Goal: Task Accomplishment & Management: Use online tool/utility

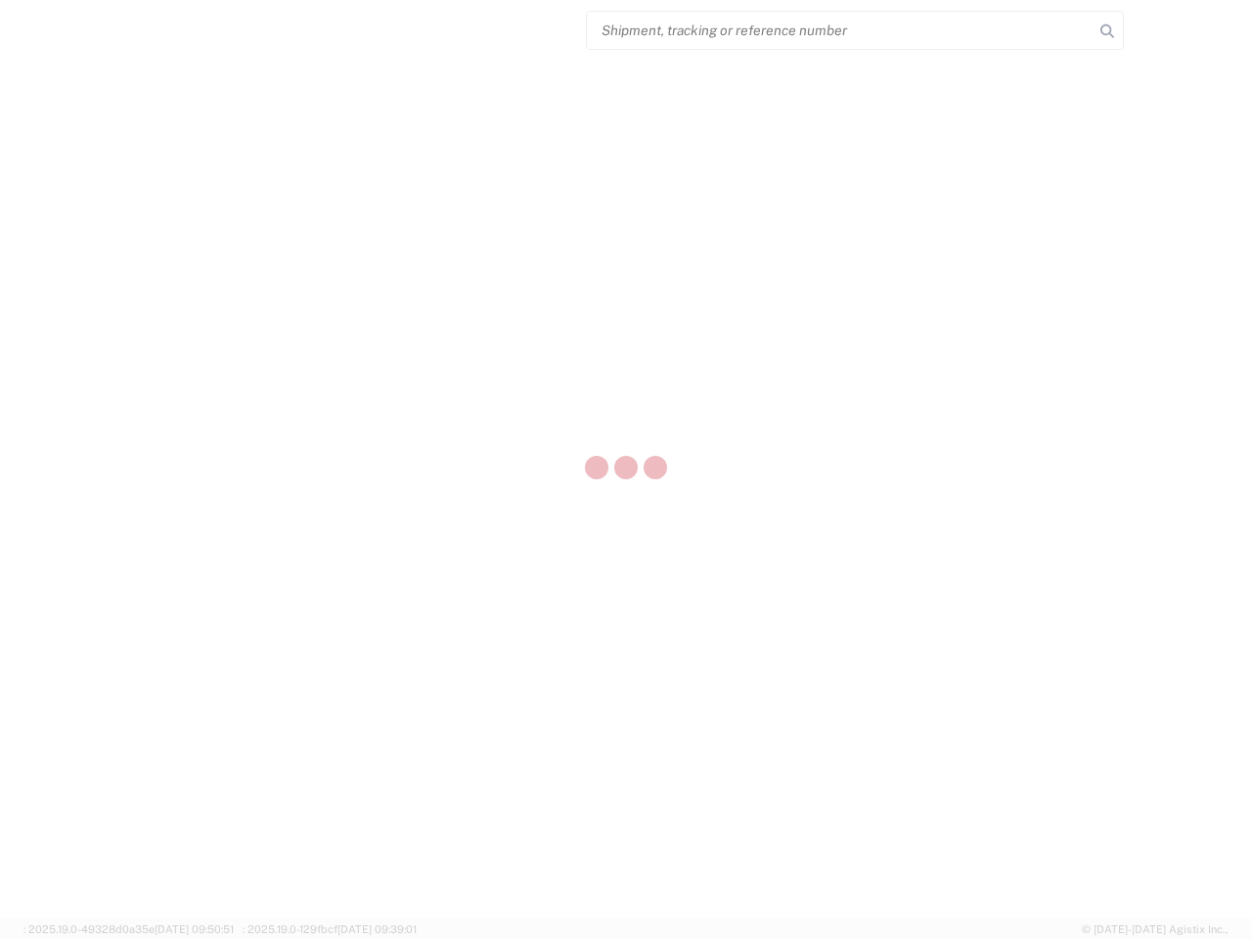
select select "US"
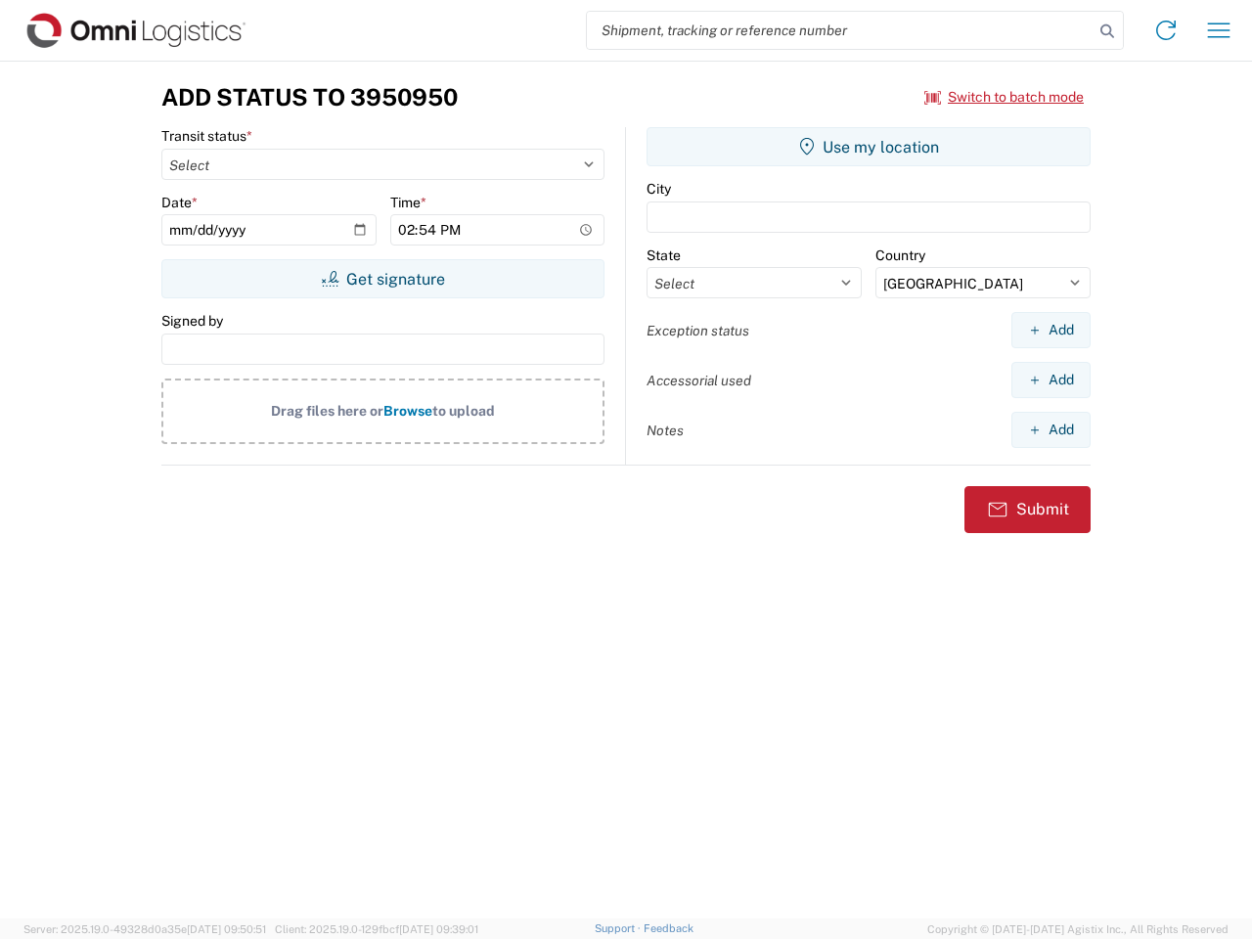
click at [840, 30] on input "search" at bounding box center [840, 30] width 507 height 37
click at [1107, 31] on icon at bounding box center [1106, 31] width 27 height 27
click at [1166, 30] on icon at bounding box center [1165, 30] width 31 height 31
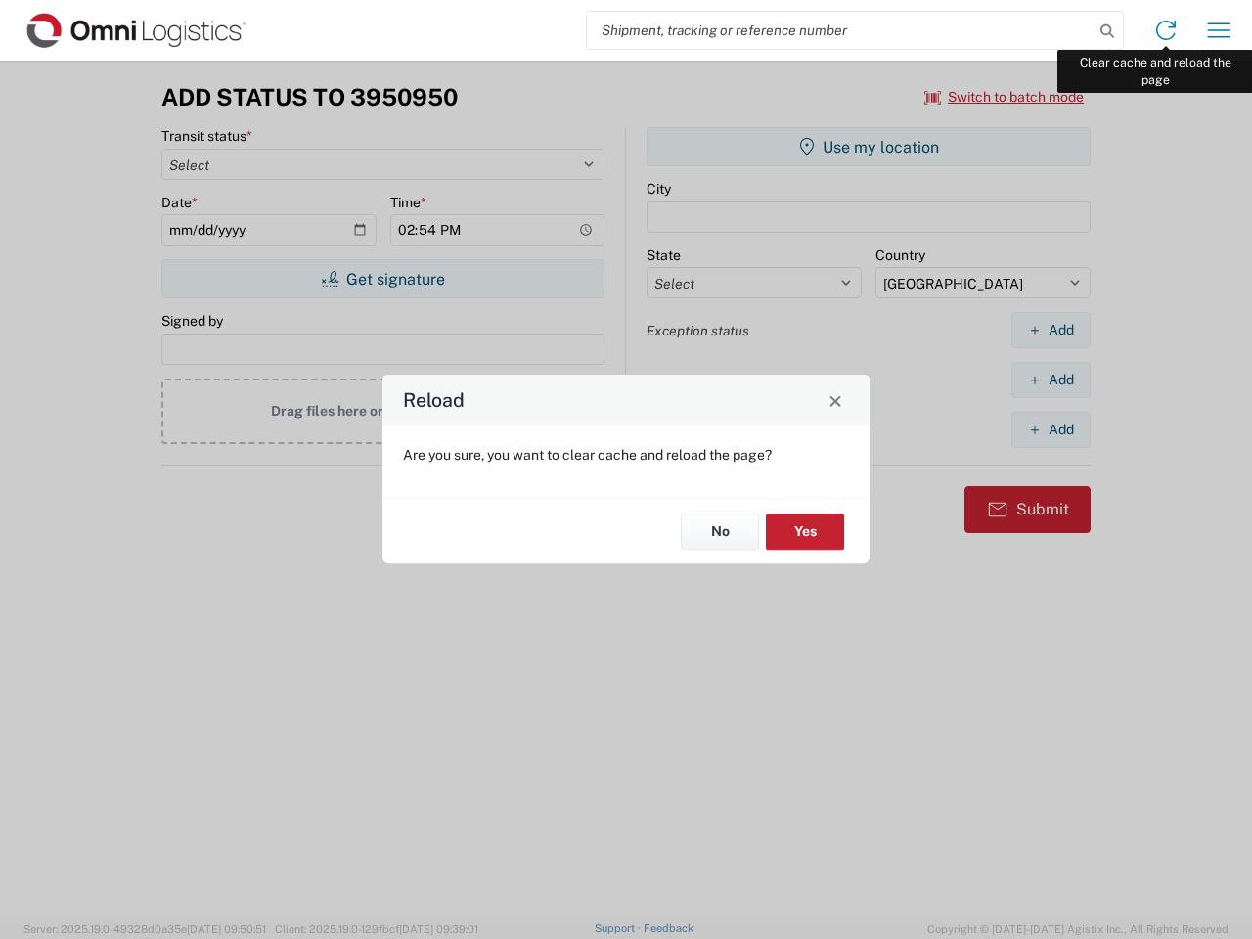
click at [1218, 30] on div "Reload Are you sure, you want to clear cache and reload the page? No Yes" at bounding box center [626, 469] width 1252 height 939
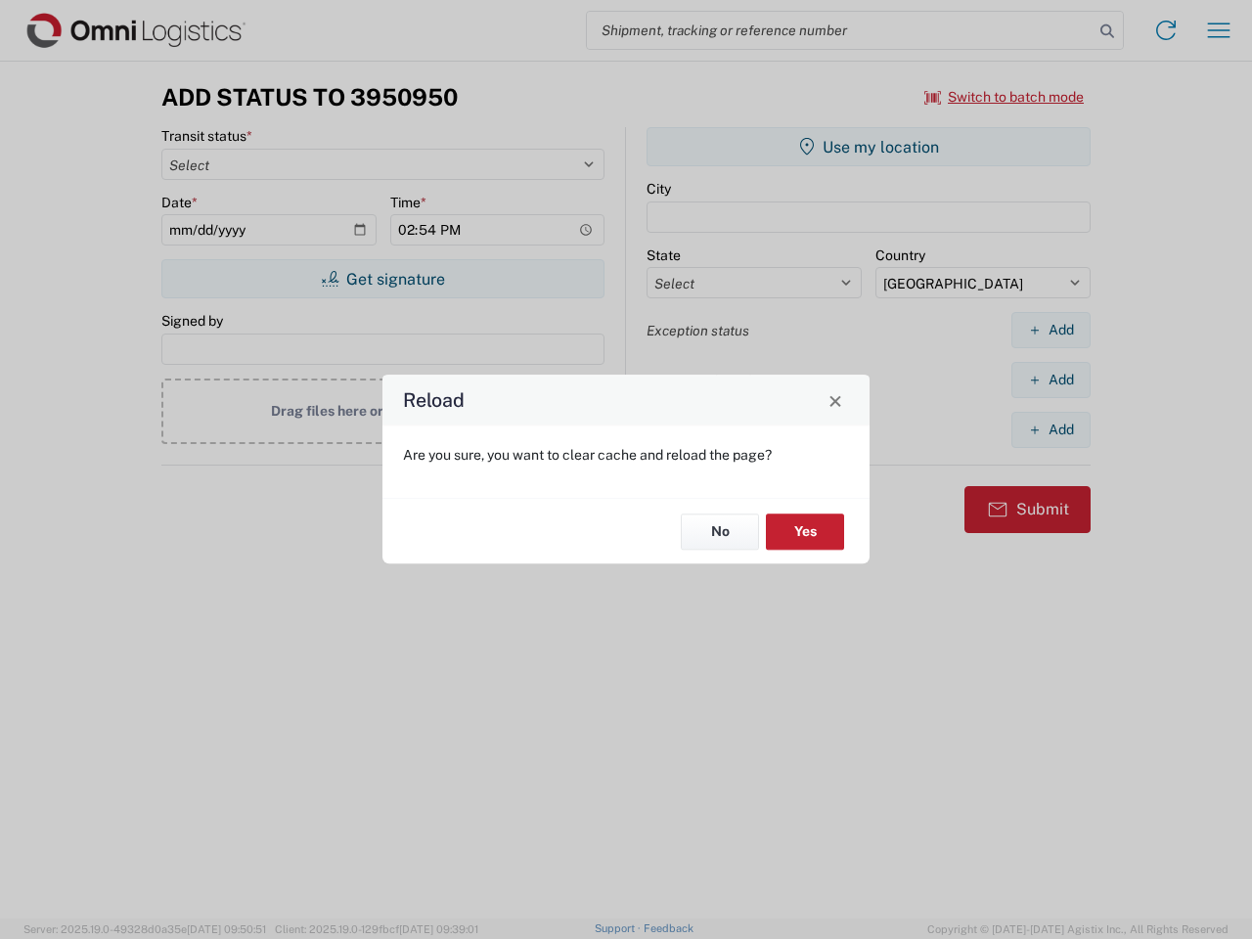
click at [1004, 97] on div "Reload Are you sure, you want to clear cache and reload the page? No Yes" at bounding box center [626, 469] width 1252 height 939
click at [382, 279] on div "Reload Are you sure, you want to clear cache and reload the page? No Yes" at bounding box center [626, 469] width 1252 height 939
click at [868, 147] on div "Reload Are you sure, you want to clear cache and reload the page? No Yes" at bounding box center [626, 469] width 1252 height 939
click at [1050, 330] on div "Reload Are you sure, you want to clear cache and reload the page? No Yes" at bounding box center [626, 469] width 1252 height 939
click at [1050, 379] on div "Reload Are you sure, you want to clear cache and reload the page? No Yes" at bounding box center [626, 469] width 1252 height 939
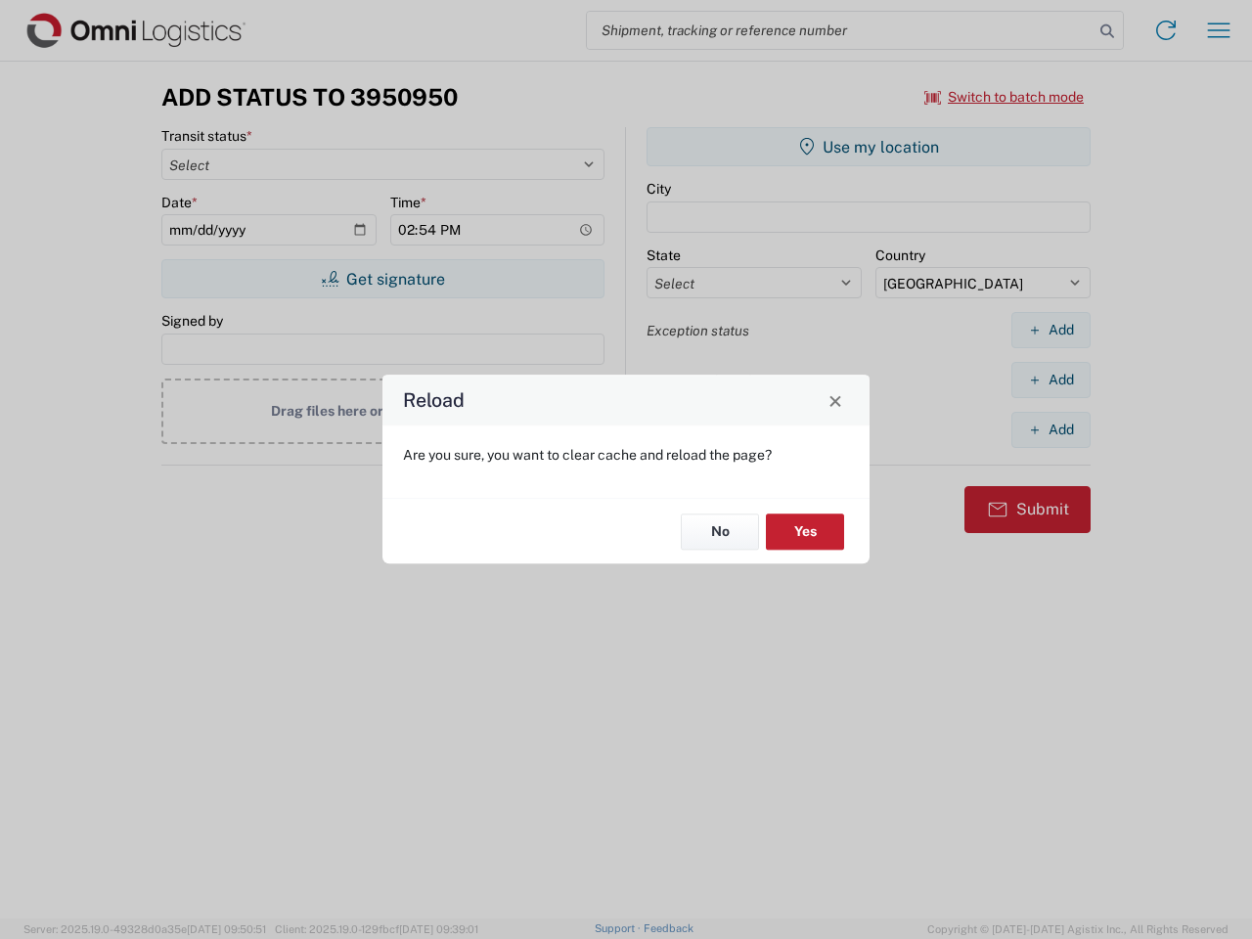
click at [1050, 429] on div "Reload Are you sure, you want to clear cache and reload the page? No Yes" at bounding box center [626, 469] width 1252 height 939
